Goal: Find specific page/section: Find specific page/section

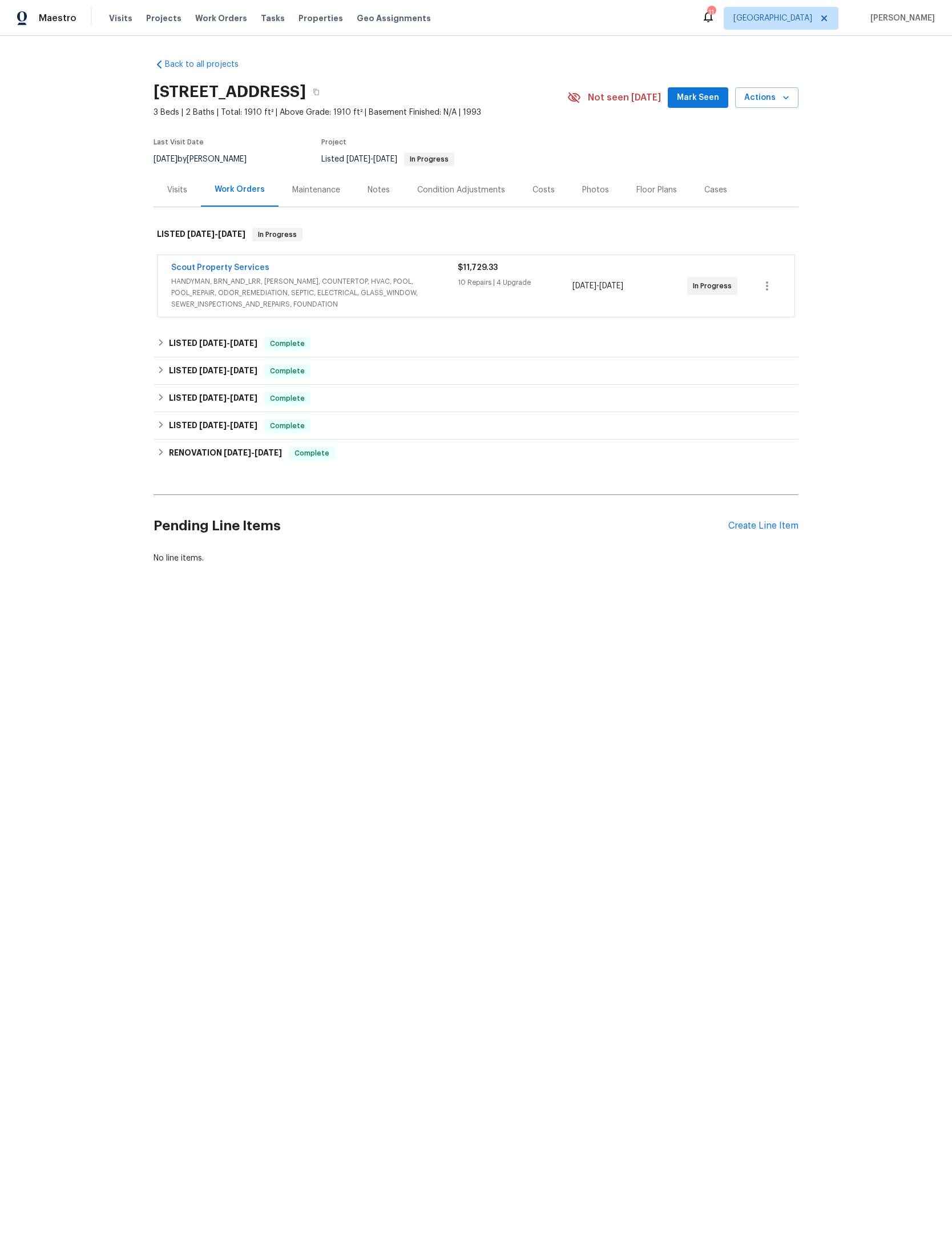
scroll to position [292, 84]
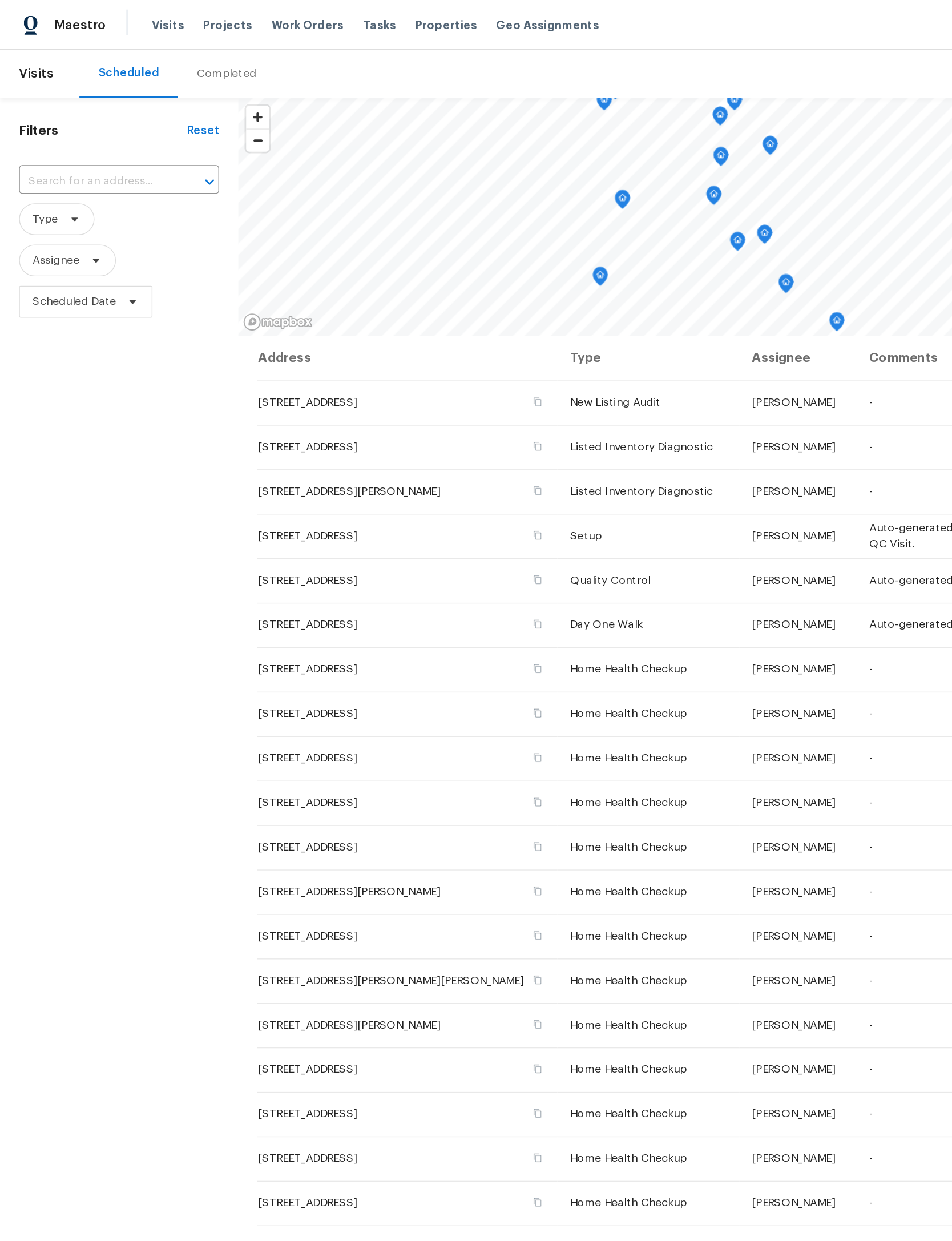
click at [301, 21] on span "Properties" at bounding box center [321, 18] width 45 height 11
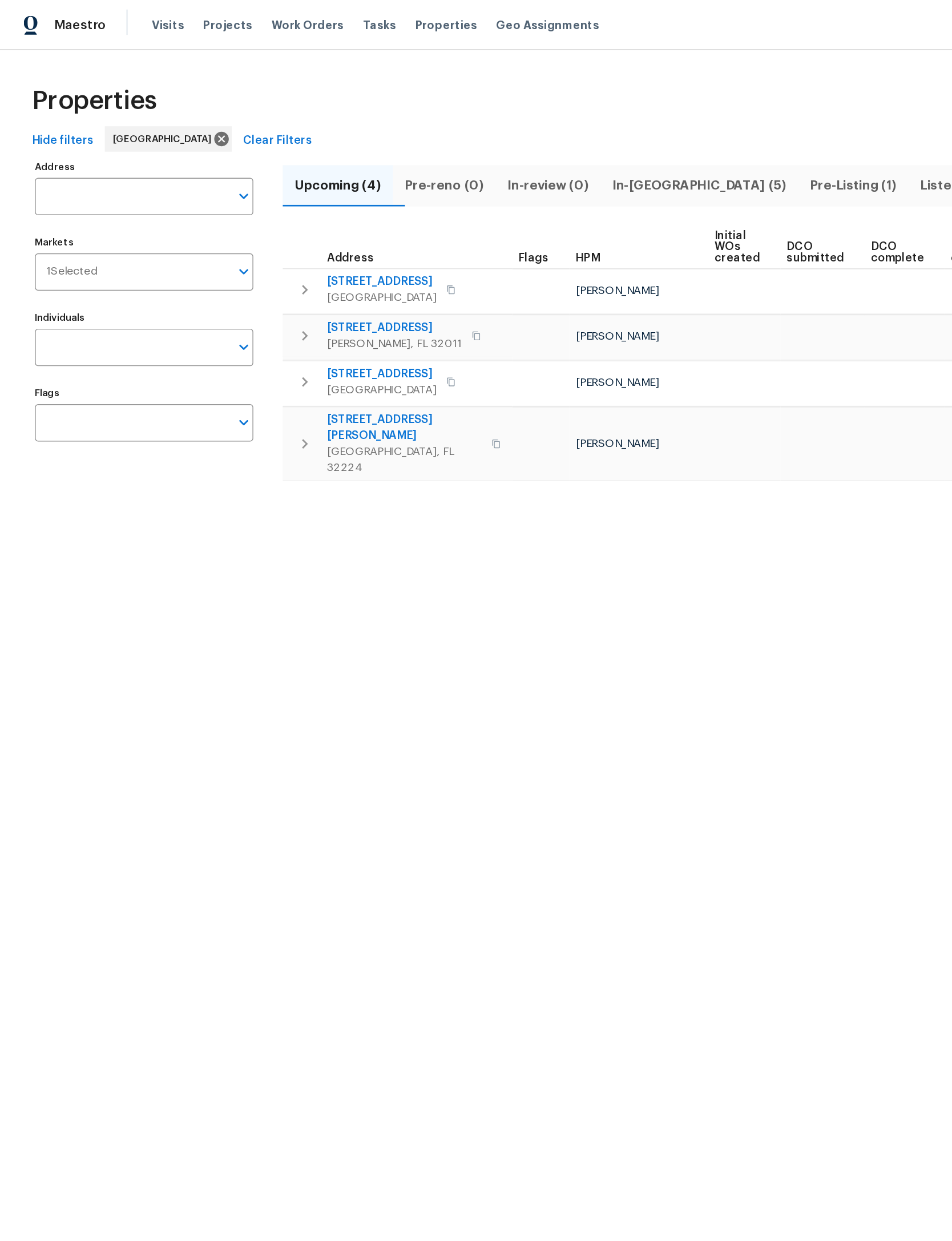
click at [114, 138] on input "Address" at bounding box center [95, 141] width 140 height 27
type input "pleasant point"
